Goal: Transaction & Acquisition: Purchase product/service

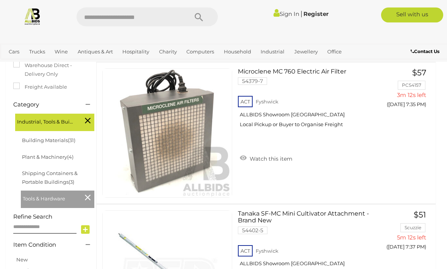
scroll to position [151, 0]
click at [276, 72] on link "Microclene MC 760 Electric Air Filter 54379-7 ACT Fyshwick ALLBIDS Showroom [GE…" at bounding box center [308, 101] width 130 height 66
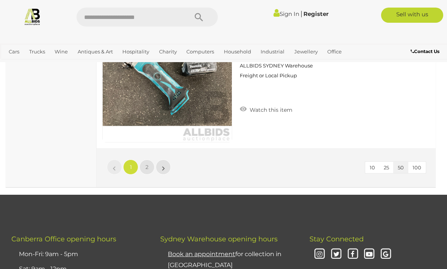
scroll to position [7164, 0]
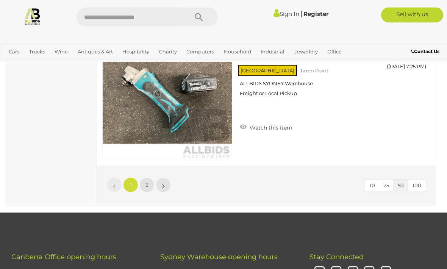
click at [170, 182] on link "»" at bounding box center [163, 185] width 15 height 15
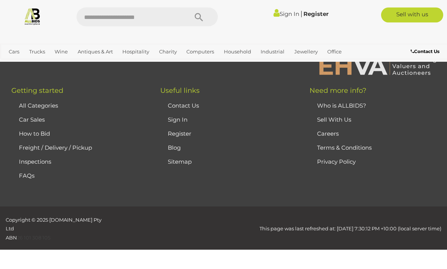
scroll to position [136, 0]
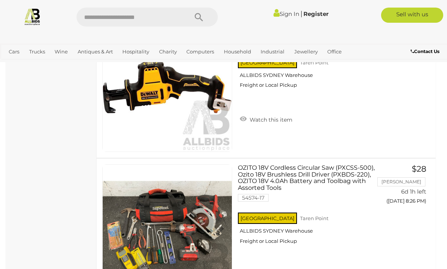
scroll to position [1905, 0]
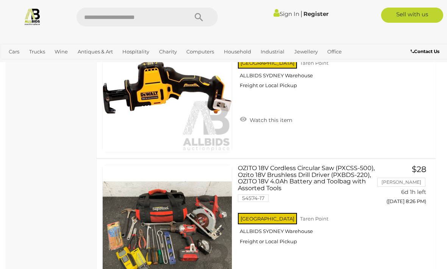
click at [94, 20] on input "text" at bounding box center [128, 17] width 104 height 19
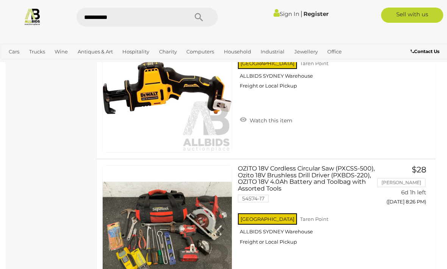
type input "**********"
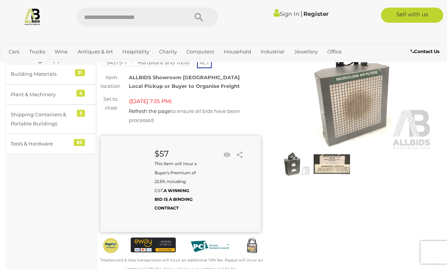
scroll to position [48, 0]
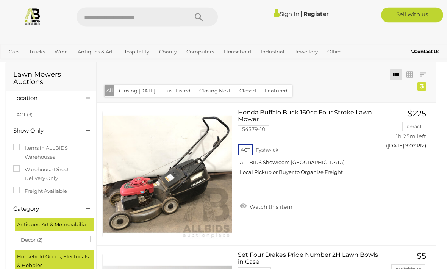
scroll to position [13, 0]
click at [104, 19] on input "text" at bounding box center [128, 17] width 104 height 19
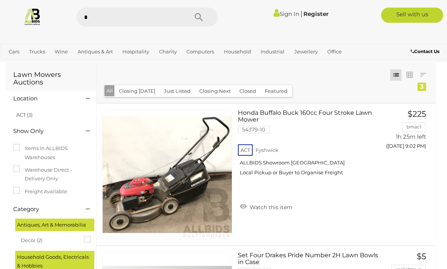
click at [336, 79] on div "Most Relevant Closing First Closing Last Lowest Bid Highest Bid Item Name A-Z I…" at bounding box center [266, 82] width 339 height 40
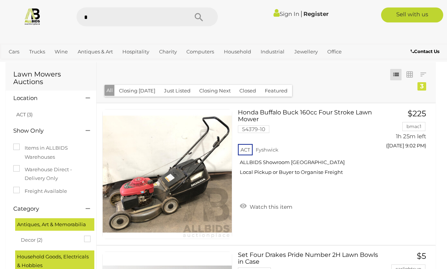
scroll to position [13, 0]
click at [98, 20] on input "*" at bounding box center [128, 17] width 104 height 19
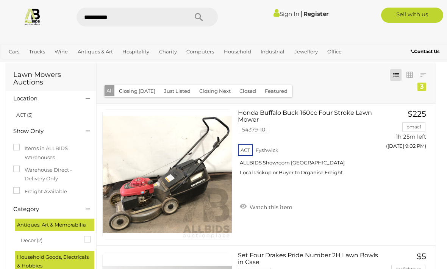
type input "**********"
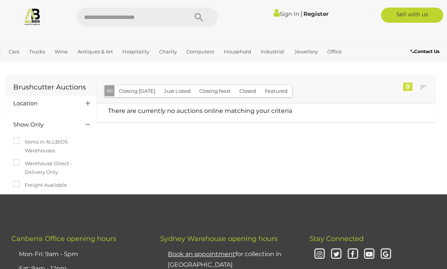
click at [112, 20] on input "text" at bounding box center [128, 17] width 104 height 19
type input "**********"
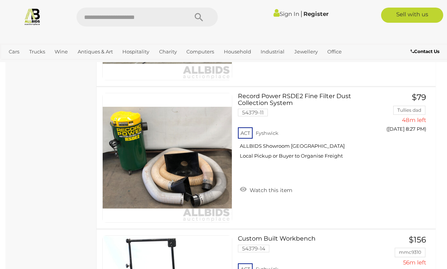
scroll to position [605, 0]
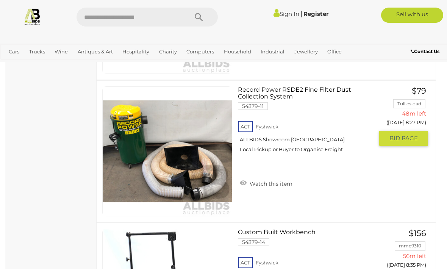
click at [276, 94] on link "Record Power RSDE2 Fine Filter Dust Collection System 54379-11 ACT [GEOGRAPHIC_…" at bounding box center [308, 122] width 130 height 72
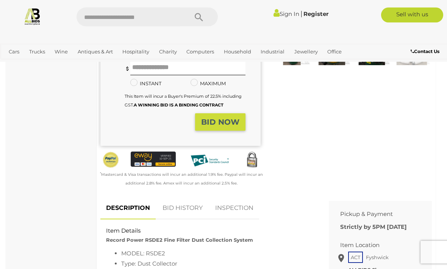
click at [189, 209] on link "BID HISTORY" at bounding box center [182, 208] width 51 height 22
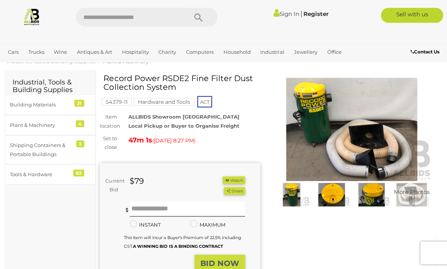
scroll to position [17, 0]
